Goal: Check status: Check status

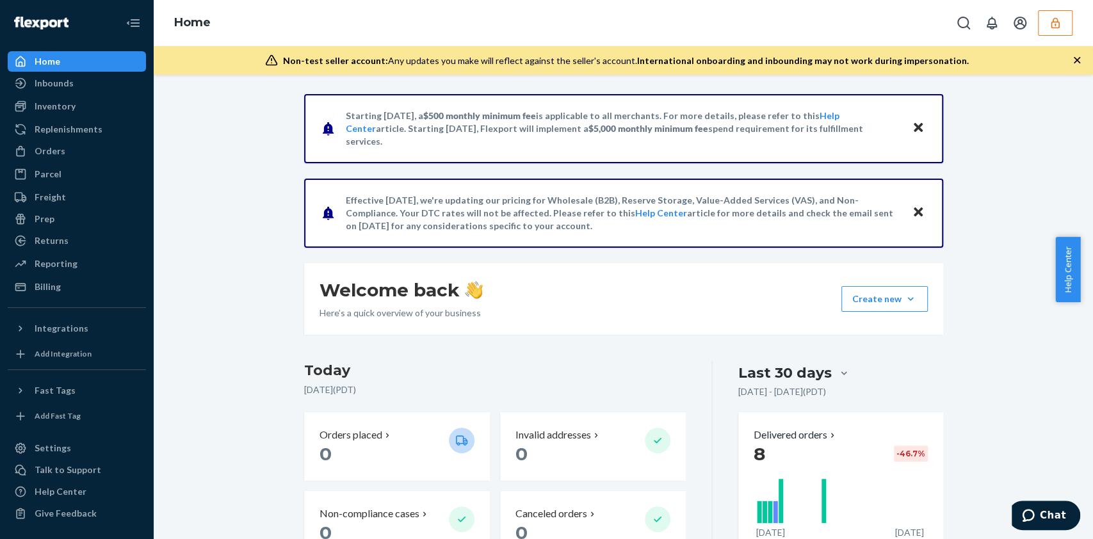
click at [1064, 26] on button "button" at bounding box center [1055, 23] width 35 height 26
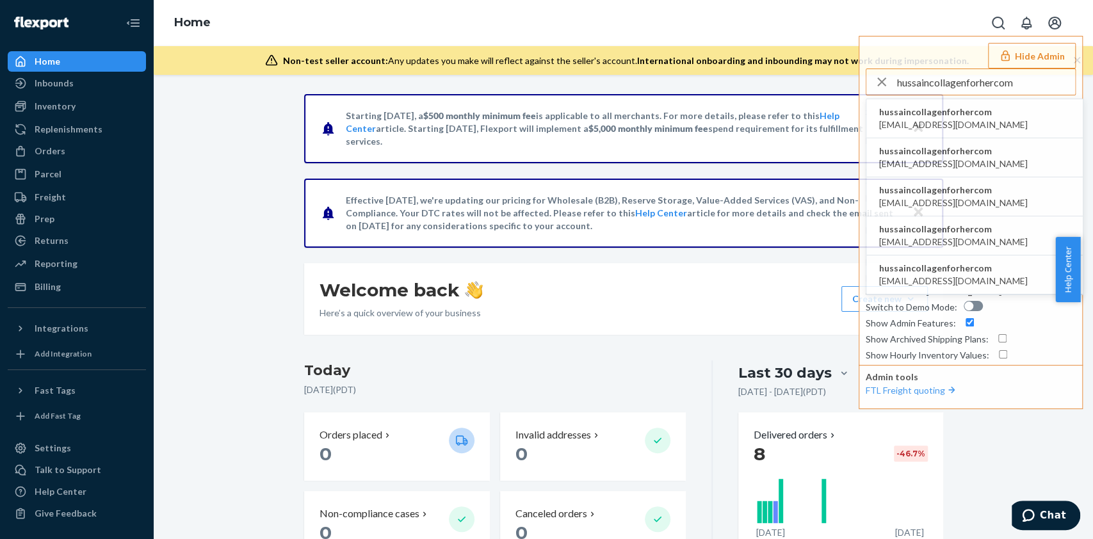
type input "hussaincollagenforhercom"
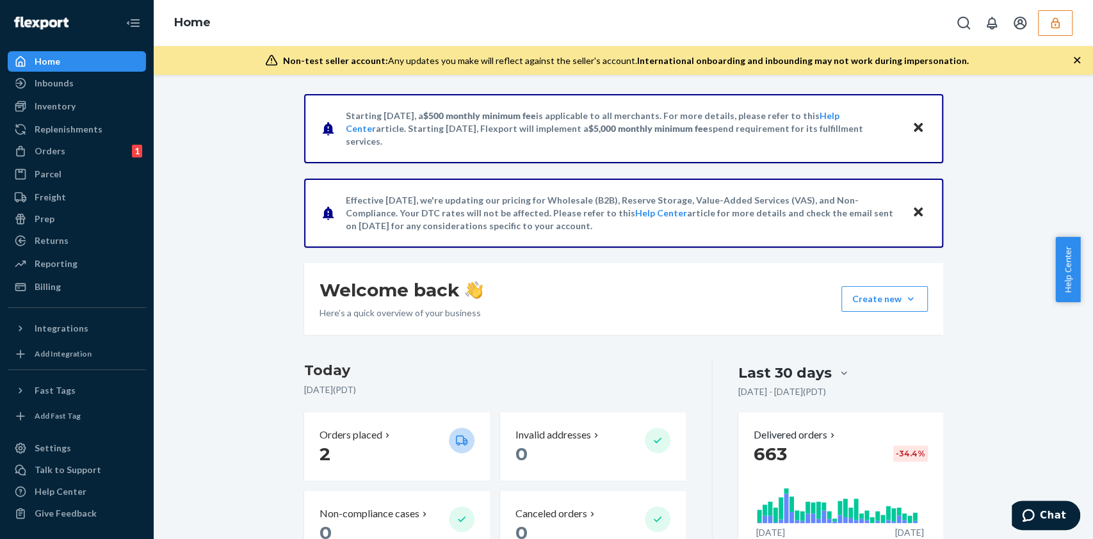
click at [76, 92] on div "Inbounds" at bounding box center [77, 83] width 136 height 18
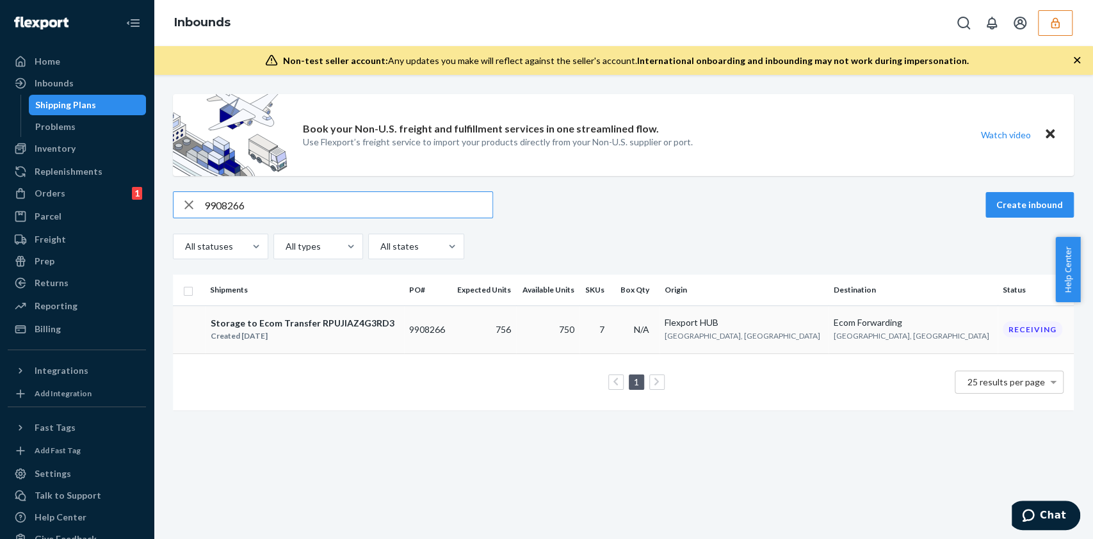
type input "9908266"
click at [579, 328] on td "750" at bounding box center [547, 329] width 63 height 48
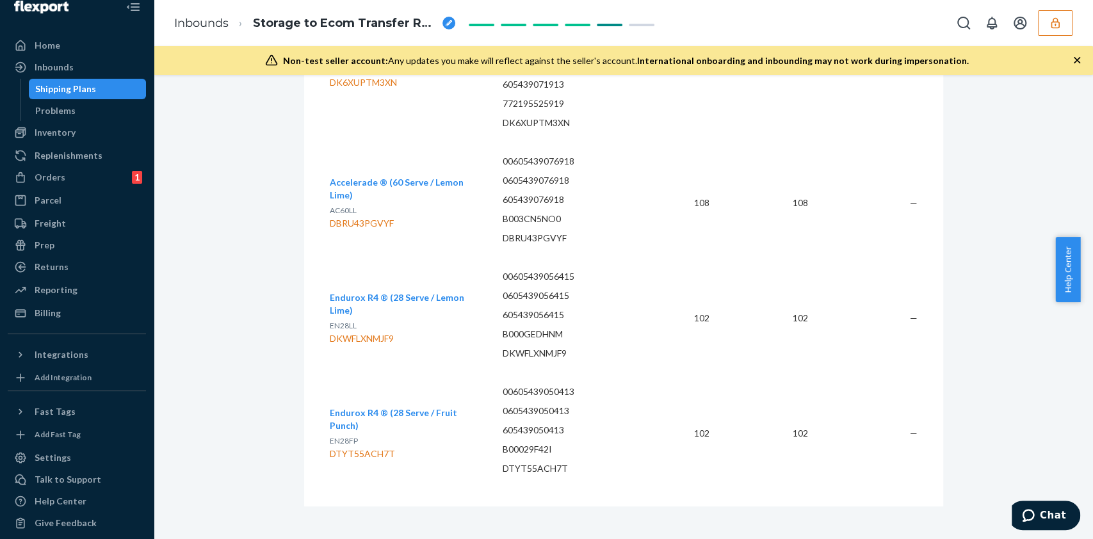
scroll to position [25, 0]
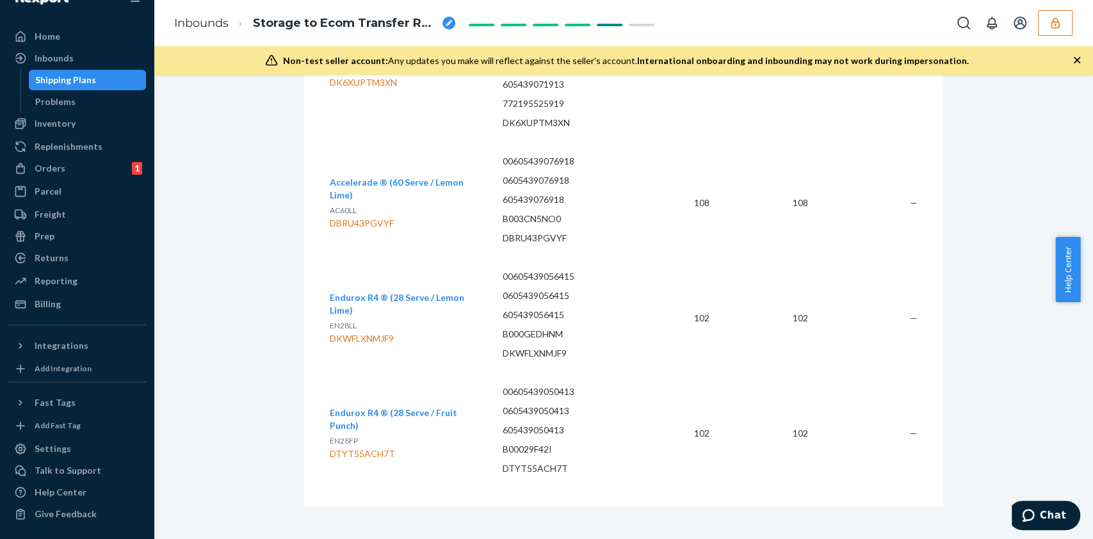
click at [702, 442] on td "102" at bounding box center [687, 433] width 64 height 115
click at [680, 407] on td "102" at bounding box center [687, 433] width 64 height 115
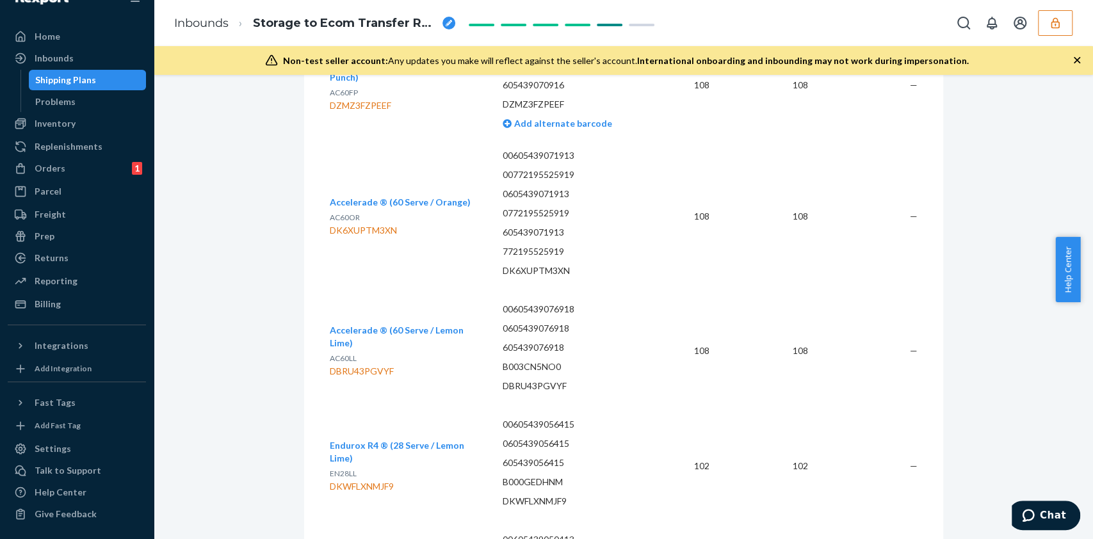
scroll to position [878, 0]
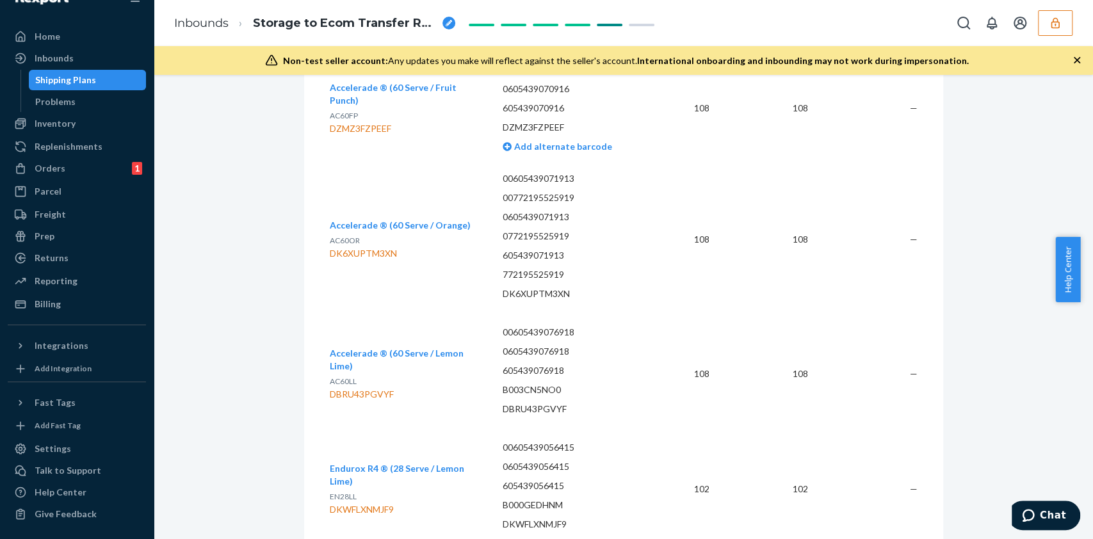
click at [702, 444] on td "102" at bounding box center [687, 488] width 64 height 115
click at [688, 365] on td "108" at bounding box center [687, 373] width 64 height 115
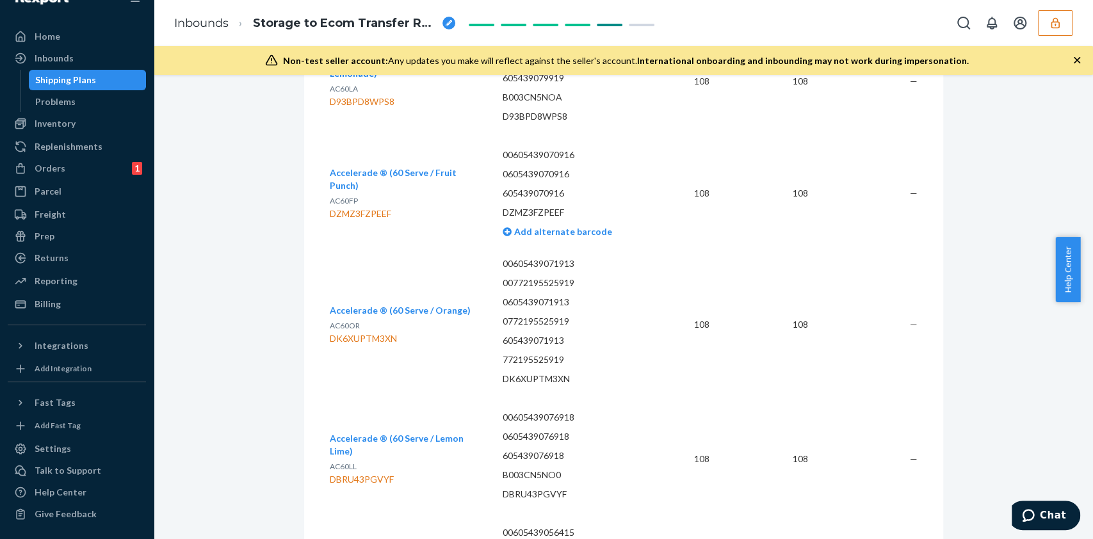
click at [684, 319] on td "108" at bounding box center [687, 325] width 64 height 154
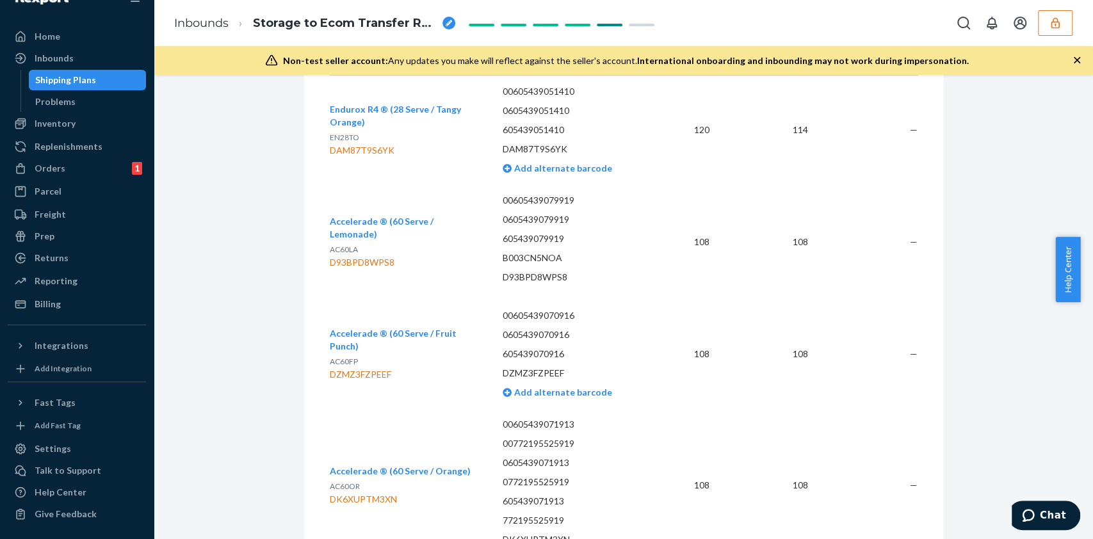
scroll to position [622, 0]
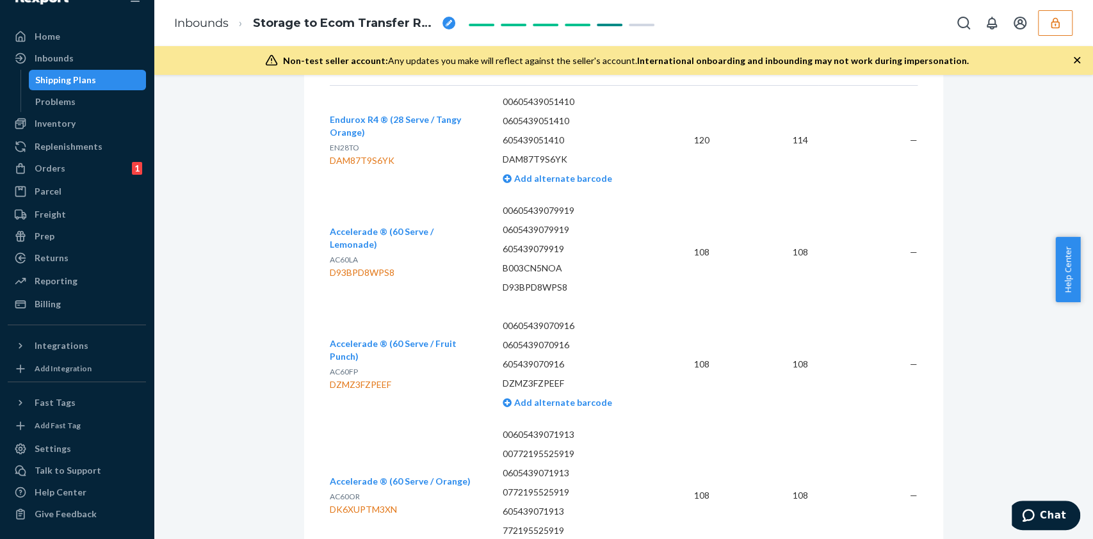
click at [703, 341] on td "108" at bounding box center [687, 364] width 64 height 109
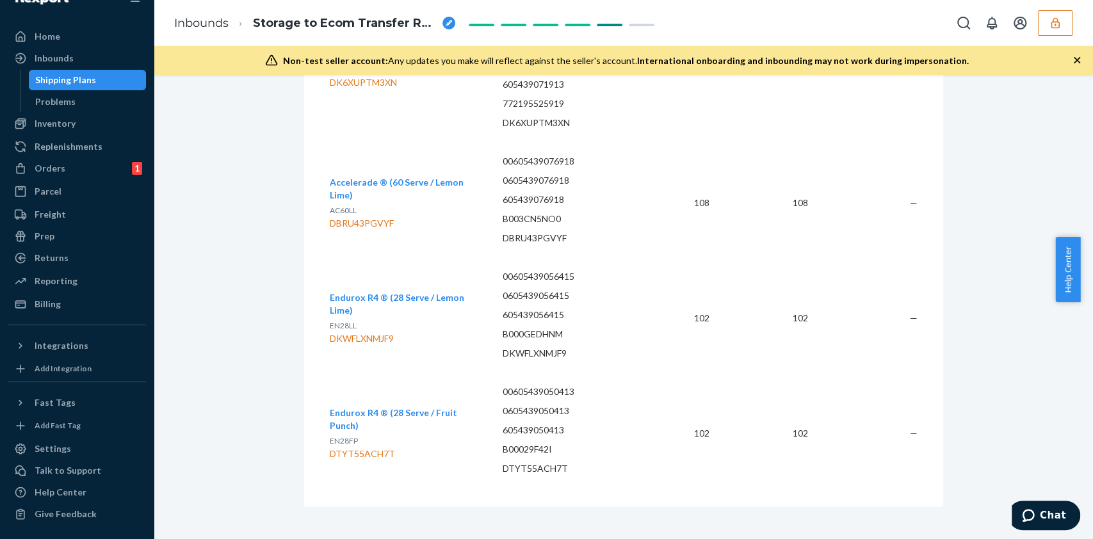
scroll to position [466, 0]
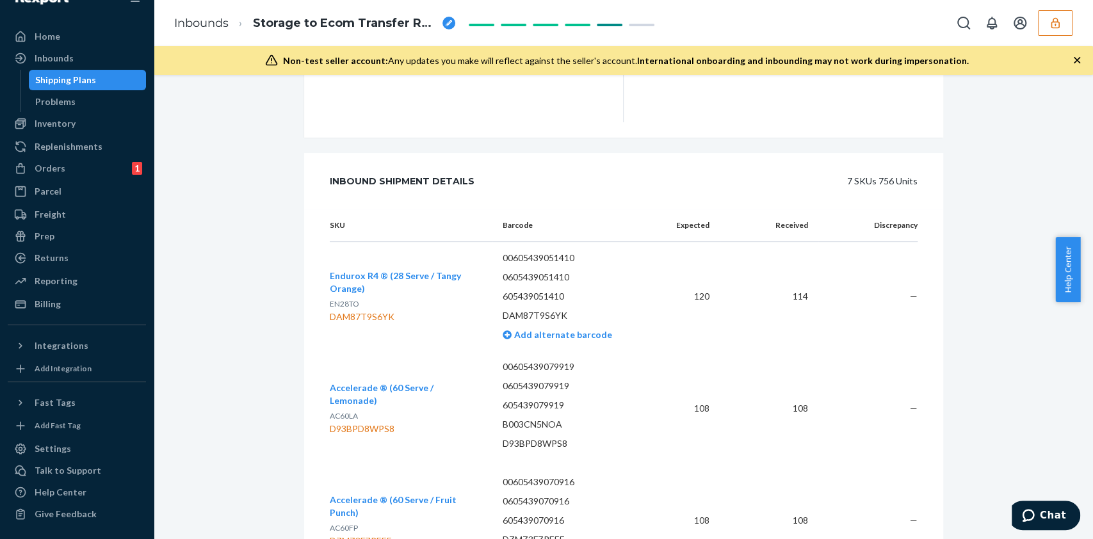
click at [1025, 159] on div "Shipment Receiving Download Shipment ID 1227744 Flexport PO# 9908266 Inbounded …" at bounding box center [623, 379] width 920 height 1502
